Goal: Information Seeking & Learning: Learn about a topic

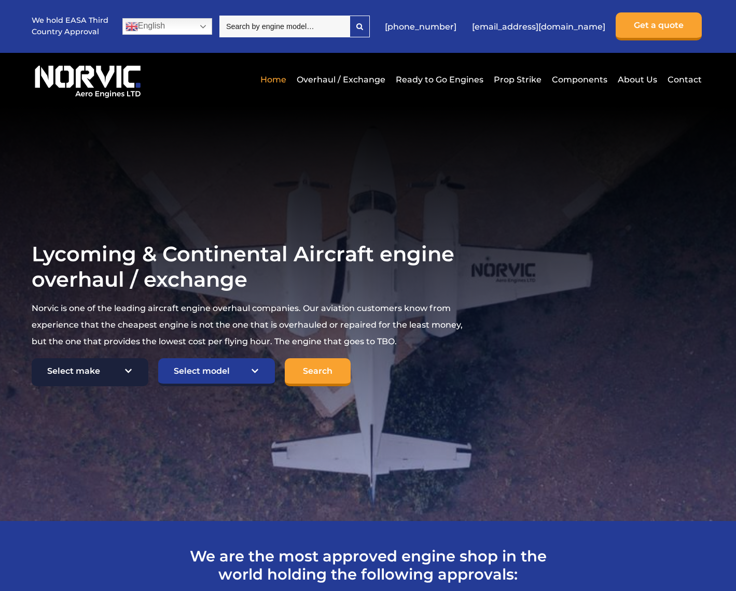
click at [118, 375] on select "Select make TCM Continental Lycoming" at bounding box center [90, 372] width 117 height 28
select select "Lycoming"
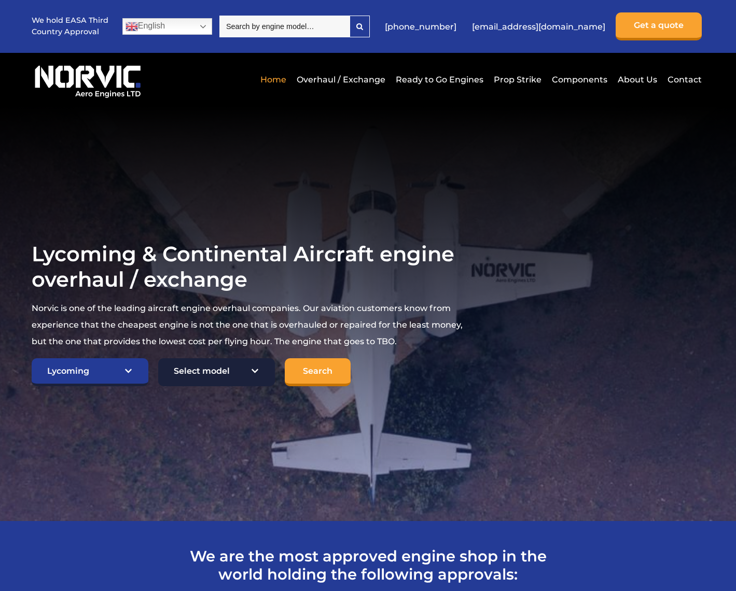
click at [212, 373] on select "Select model American Champion 7KCAB Bellanca Citabria IO-320-E2A Beech 23 Musk…" at bounding box center [216, 372] width 117 height 28
select select "705"
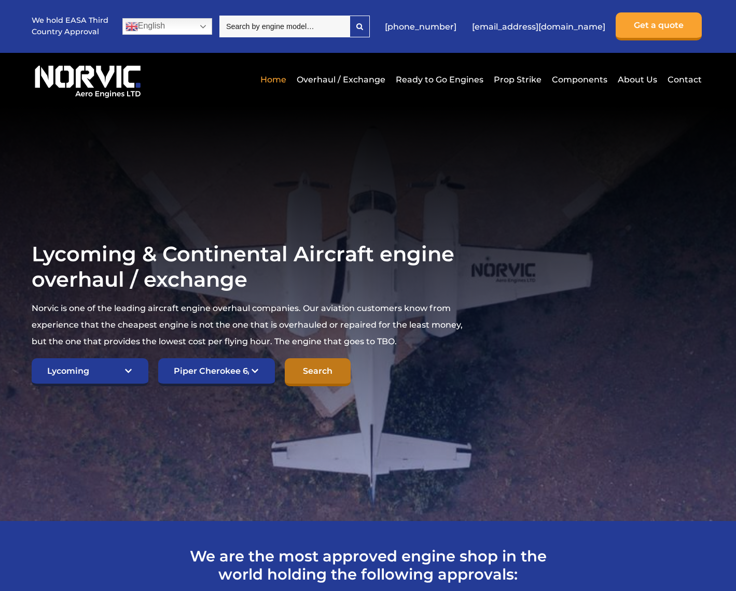
click at [321, 371] on input "Search" at bounding box center [318, 372] width 66 height 28
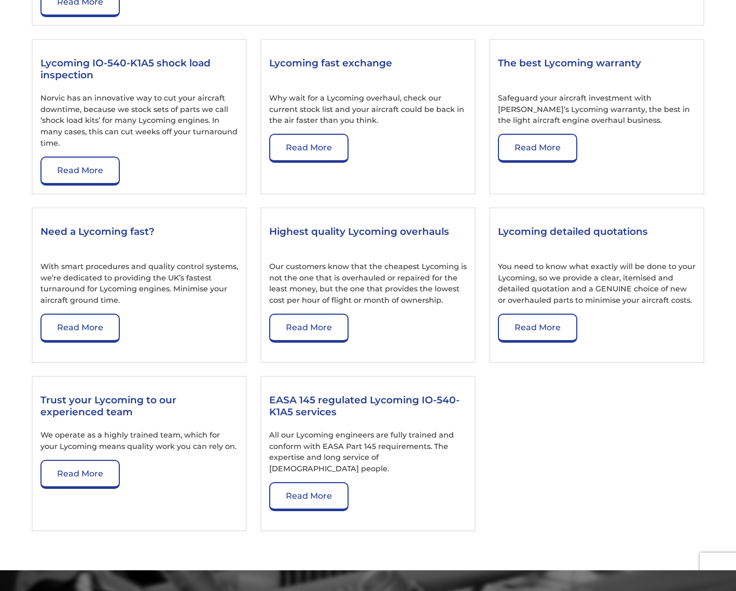
scroll to position [1289, 0]
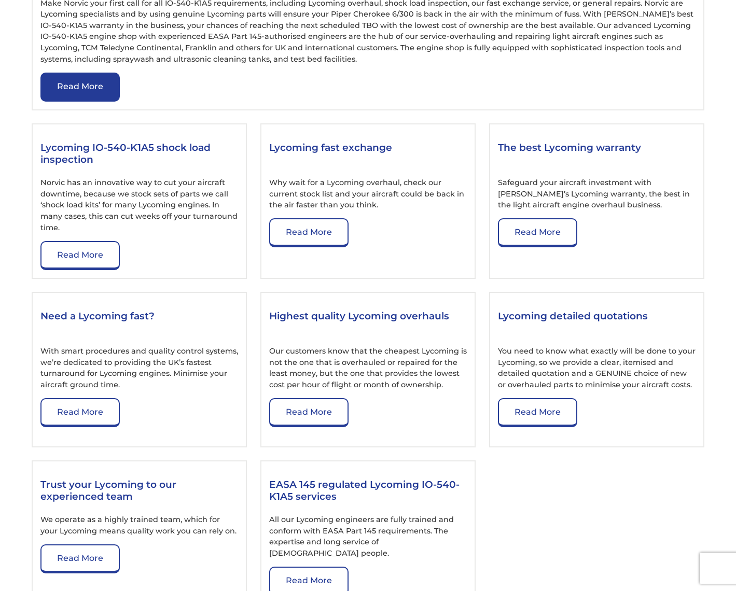
click at [85, 98] on link "Read More" at bounding box center [79, 87] width 79 height 29
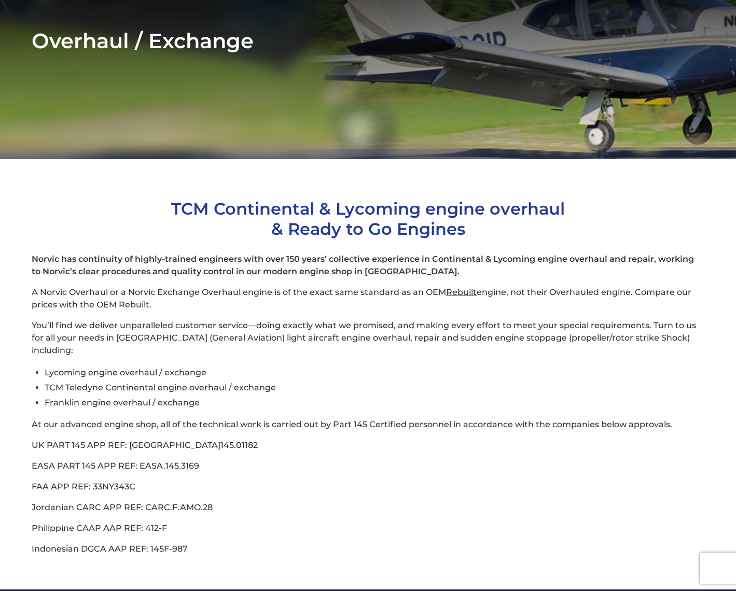
scroll to position [200, 0]
